Goal: Information Seeking & Learning: Learn about a topic

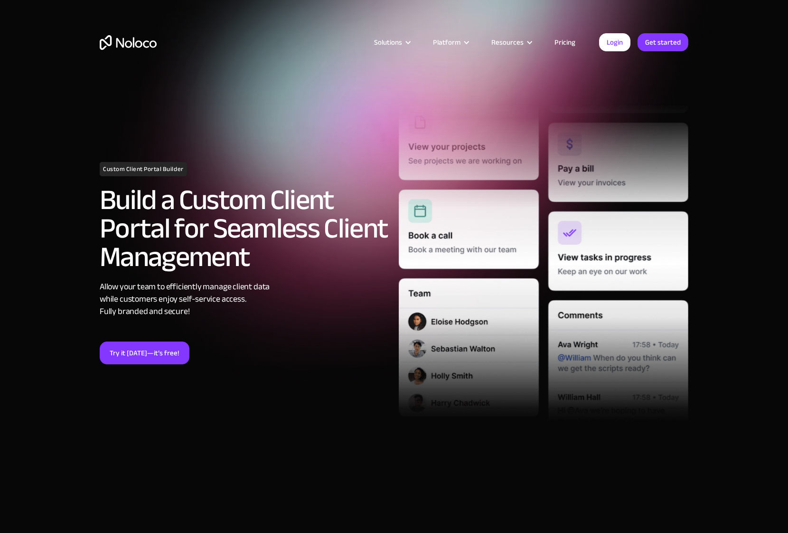
click at [570, 40] on link "Pricing" at bounding box center [565, 42] width 45 height 12
